Goal: Check status: Check status

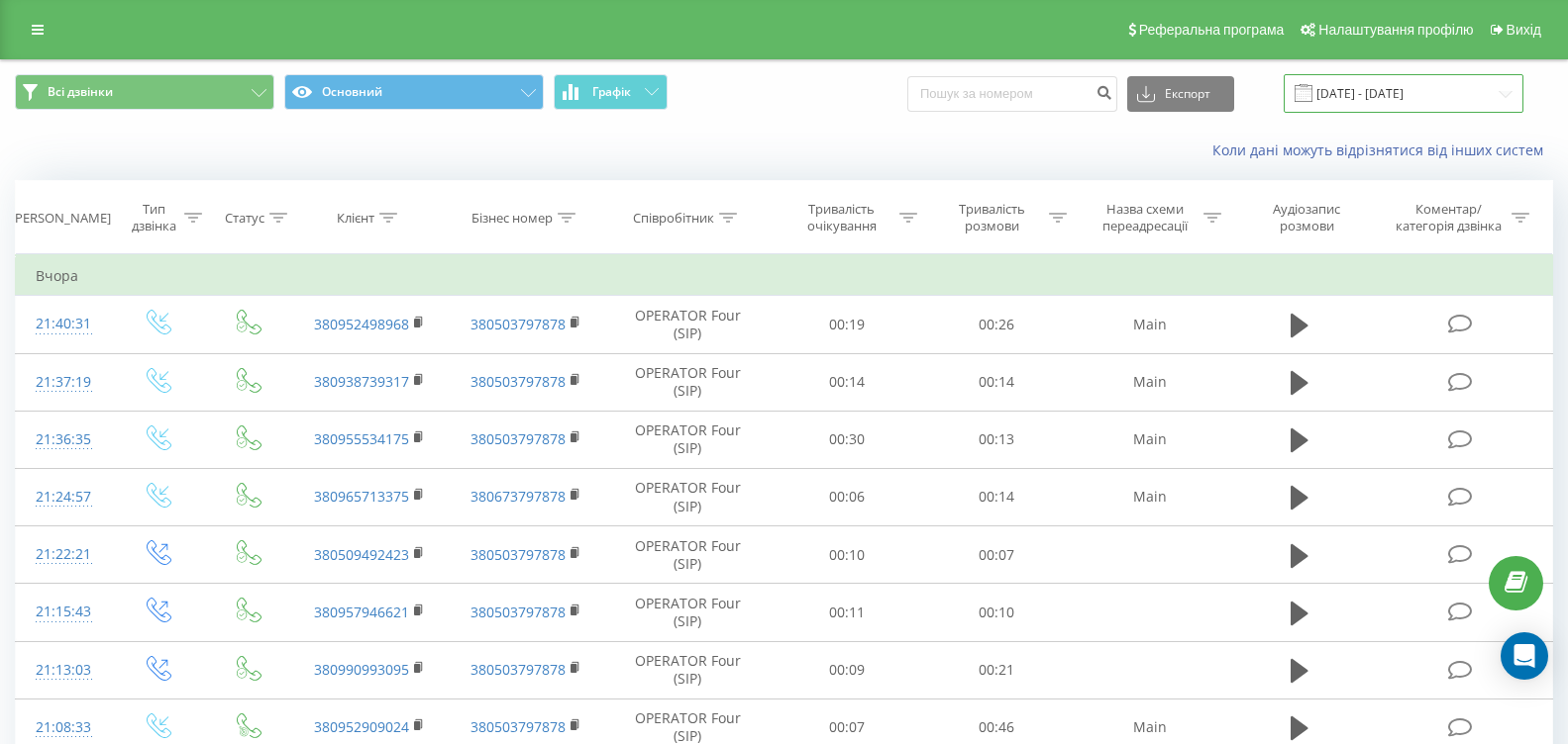
click at [1339, 101] on input "[DATE] - [DATE]" at bounding box center [1403, 93] width 240 height 39
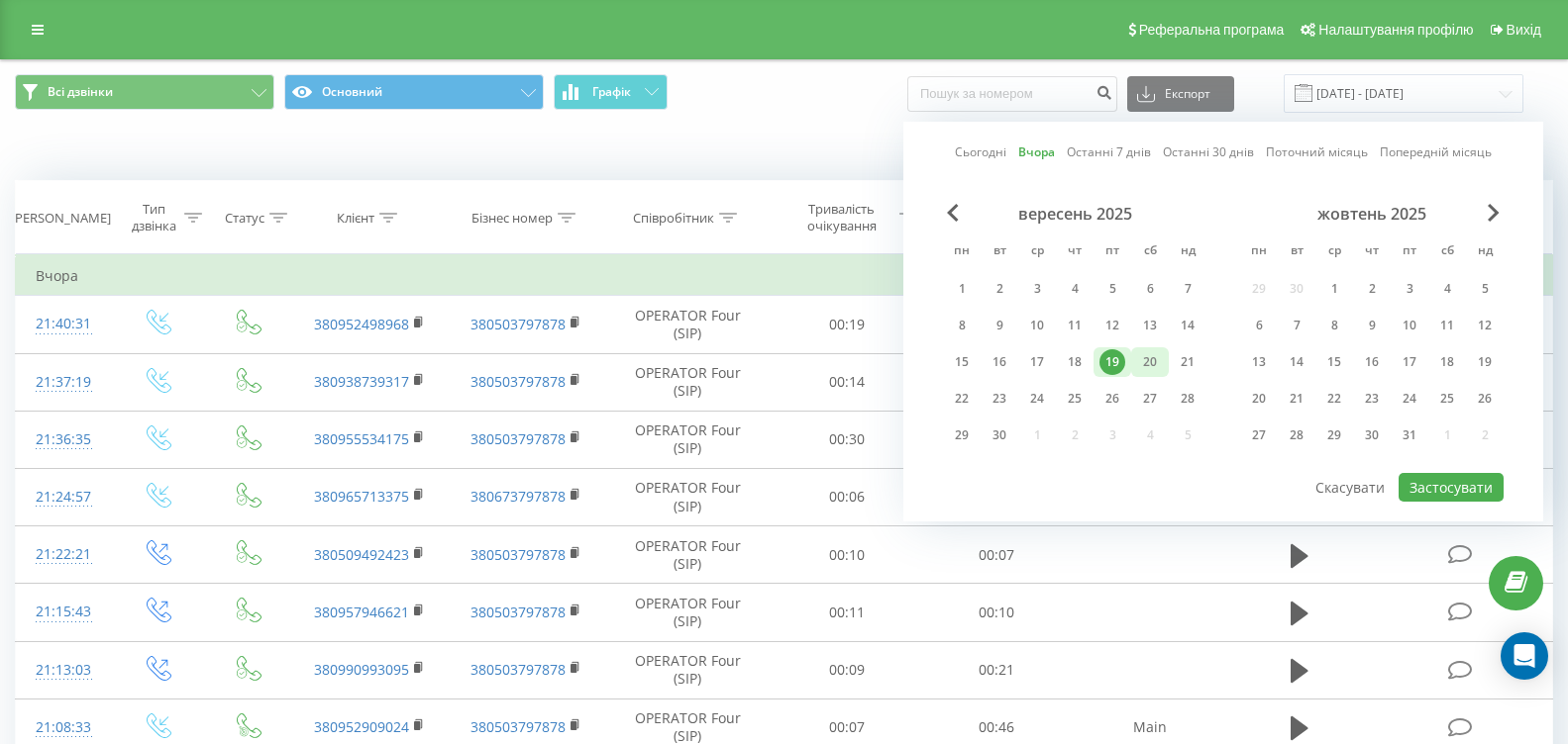
click at [1156, 366] on div "20" at bounding box center [1150, 363] width 26 height 26
click at [1412, 488] on button "Застосувати" at bounding box center [1451, 487] width 105 height 29
type input "[DATE] - [DATE]"
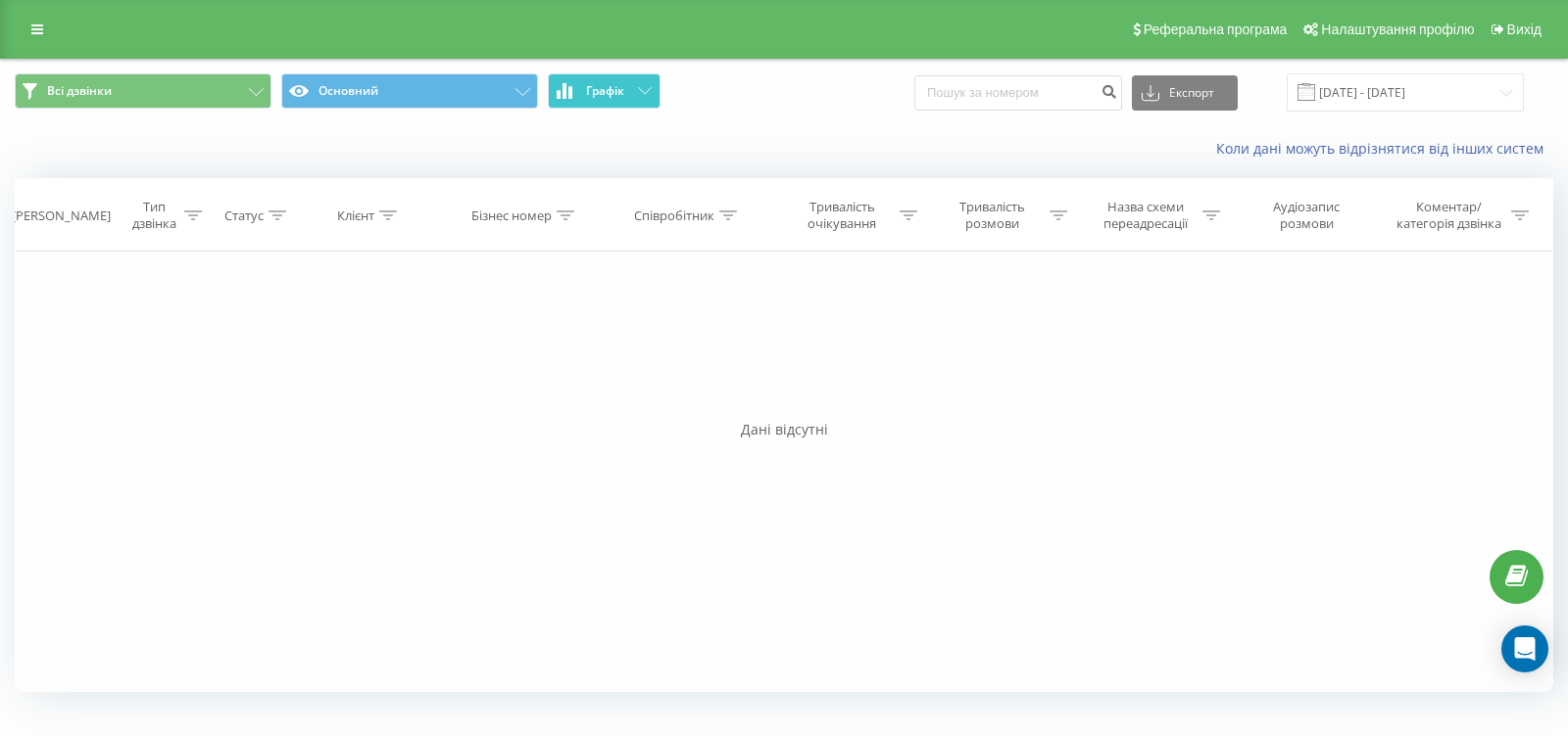
click at [631, 94] on button "Графік" at bounding box center [604, 91] width 113 height 35
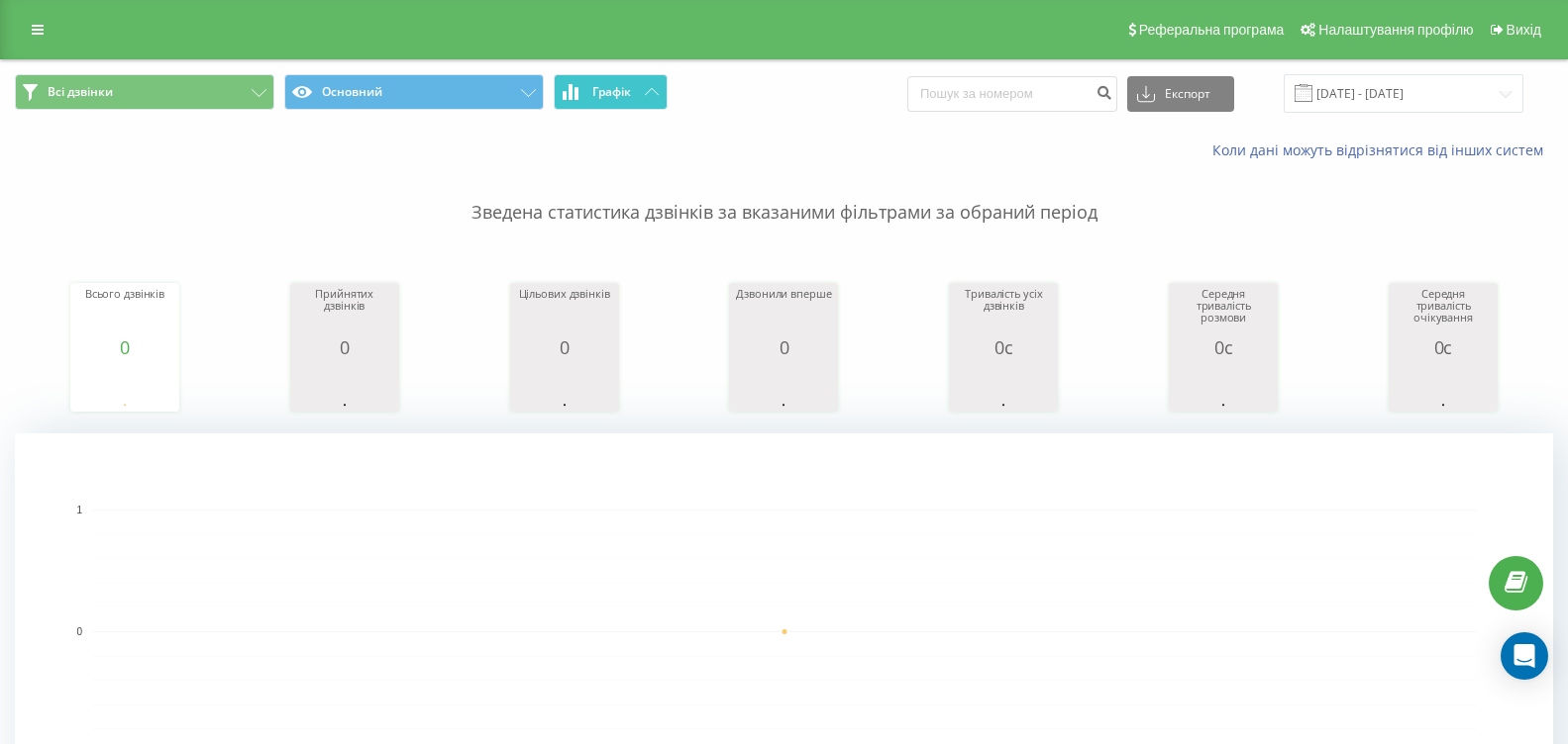
click at [652, 89] on icon at bounding box center [652, 91] width 14 height 7
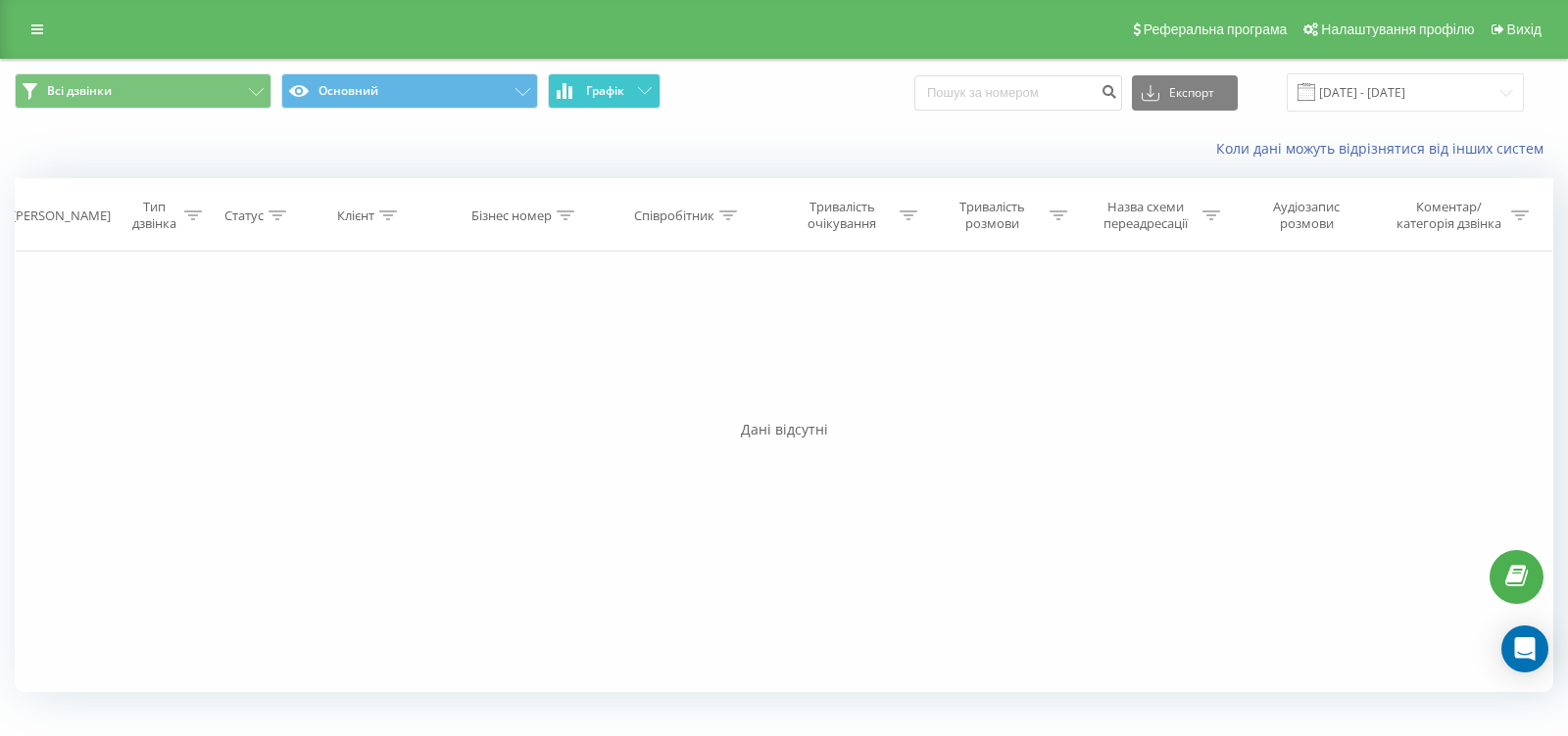
click at [644, 88] on icon at bounding box center [645, 90] width 14 height 7
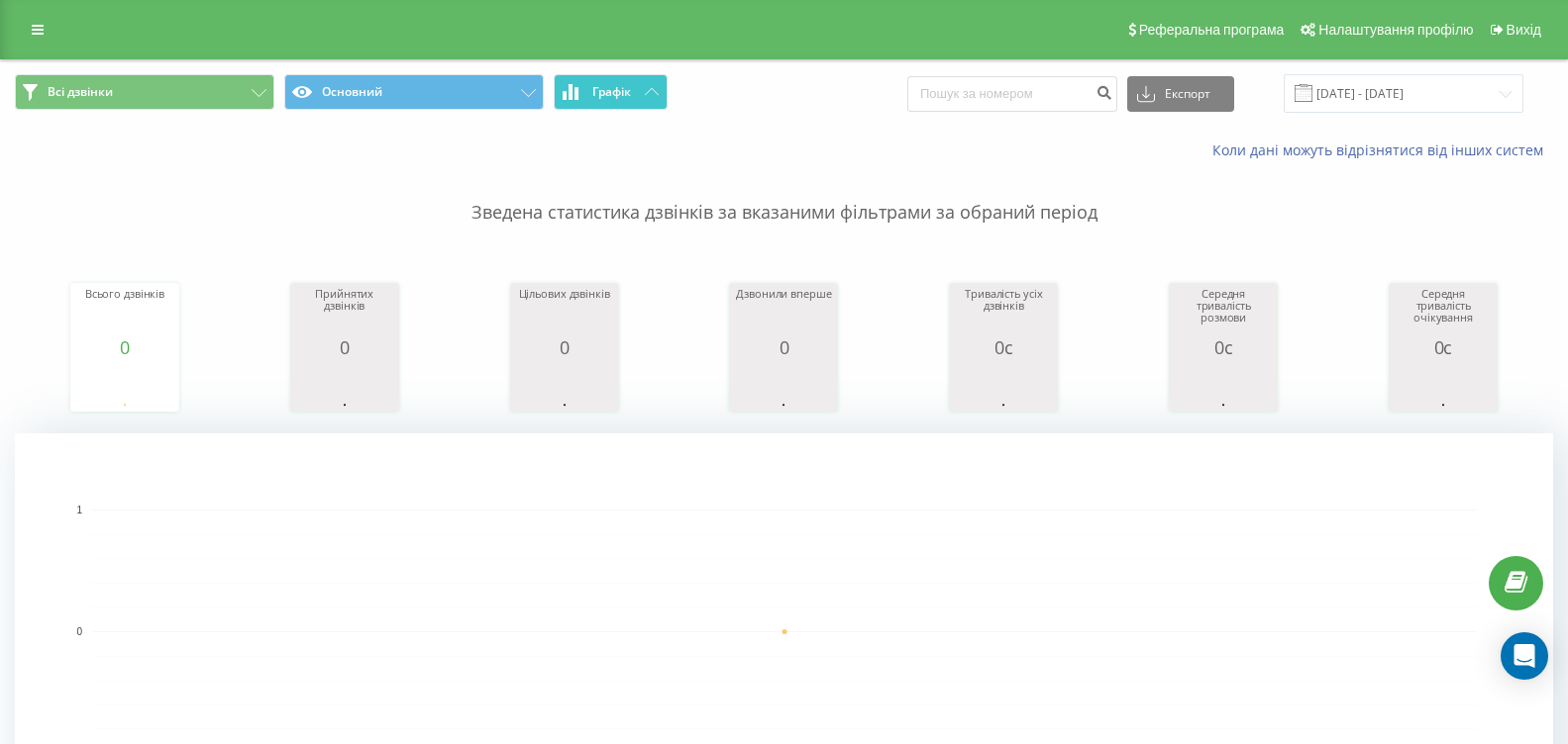
click at [637, 84] on button "Графік" at bounding box center [611, 92] width 114 height 36
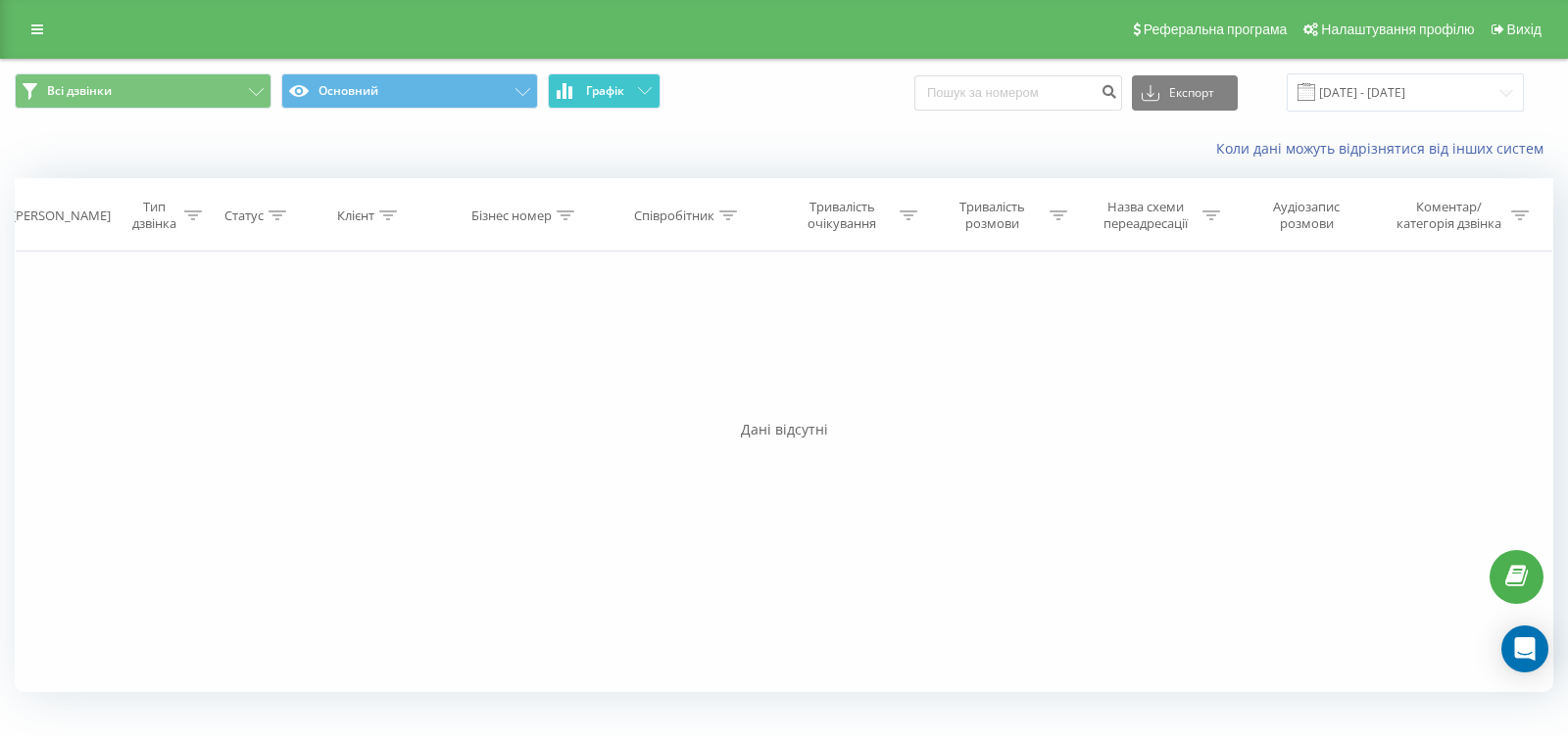
click at [631, 83] on button "Графік" at bounding box center [604, 91] width 113 height 35
